Goal: Task Accomplishment & Management: Complete application form

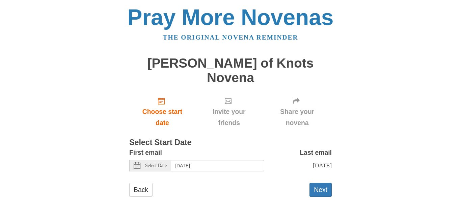
click at [139, 162] on icon at bounding box center [137, 165] width 7 height 7
click at [322, 185] on button "Next" at bounding box center [320, 190] width 22 height 14
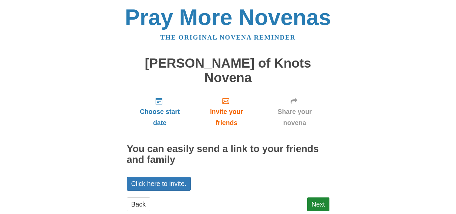
scroll to position [2, 0]
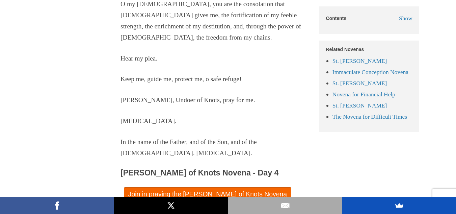
scroll to position [2237, 0]
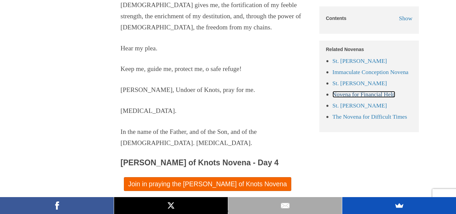
click at [374, 97] on link "Novena for Financial Help" at bounding box center [363, 94] width 63 height 7
